Goal: Communication & Community: Answer question/provide support

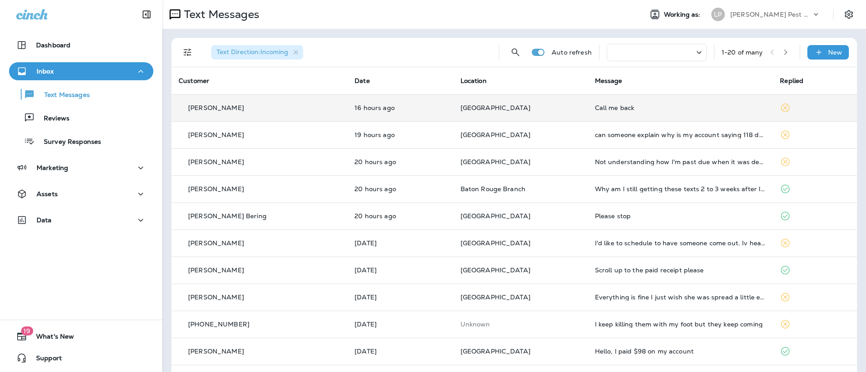
click at [295, 106] on div "[PERSON_NAME]" at bounding box center [260, 107] width 162 height 9
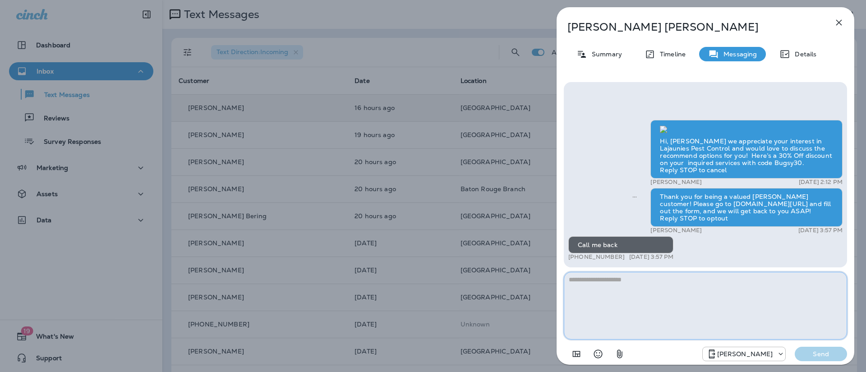
click at [607, 282] on textarea at bounding box center [705, 306] width 283 height 68
type textarea "*"
type textarea "**********"
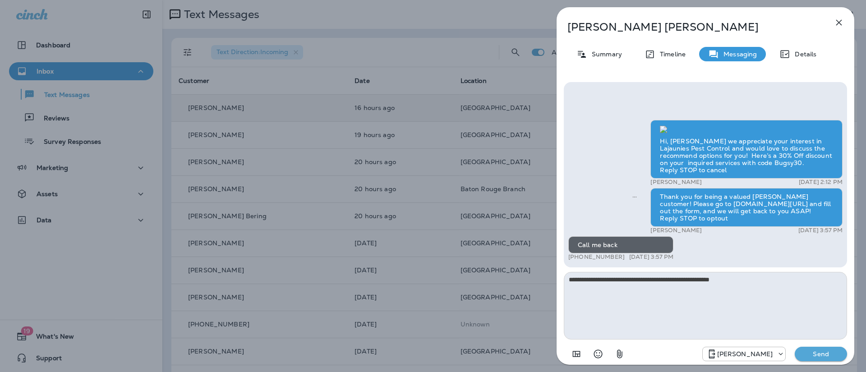
click at [815, 354] on p "Send" at bounding box center [821, 354] width 38 height 8
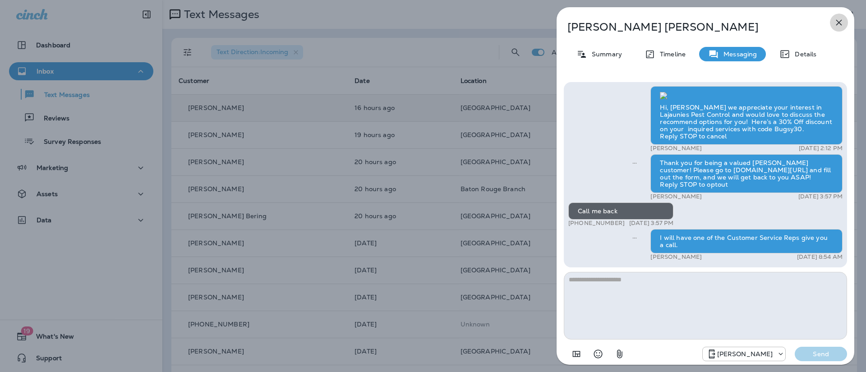
click at [837, 14] on button "button" at bounding box center [839, 23] width 18 height 18
